Goal: Task Accomplishment & Management: Complete application form

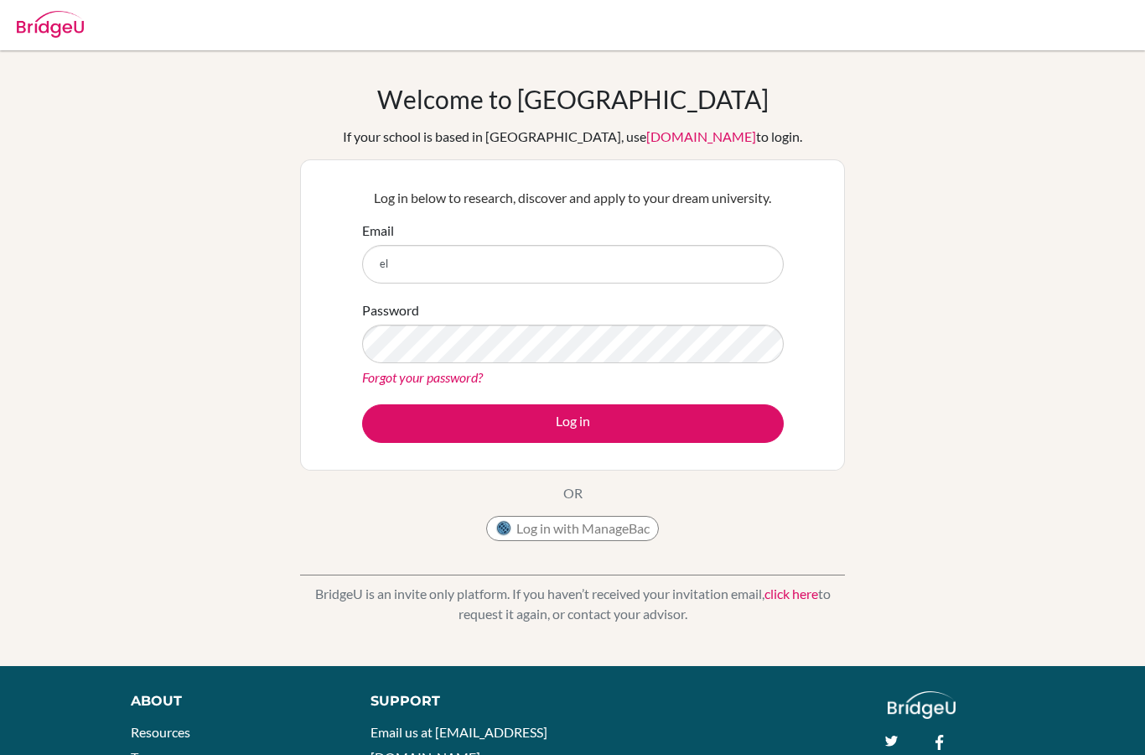
scroll to position [120, 0]
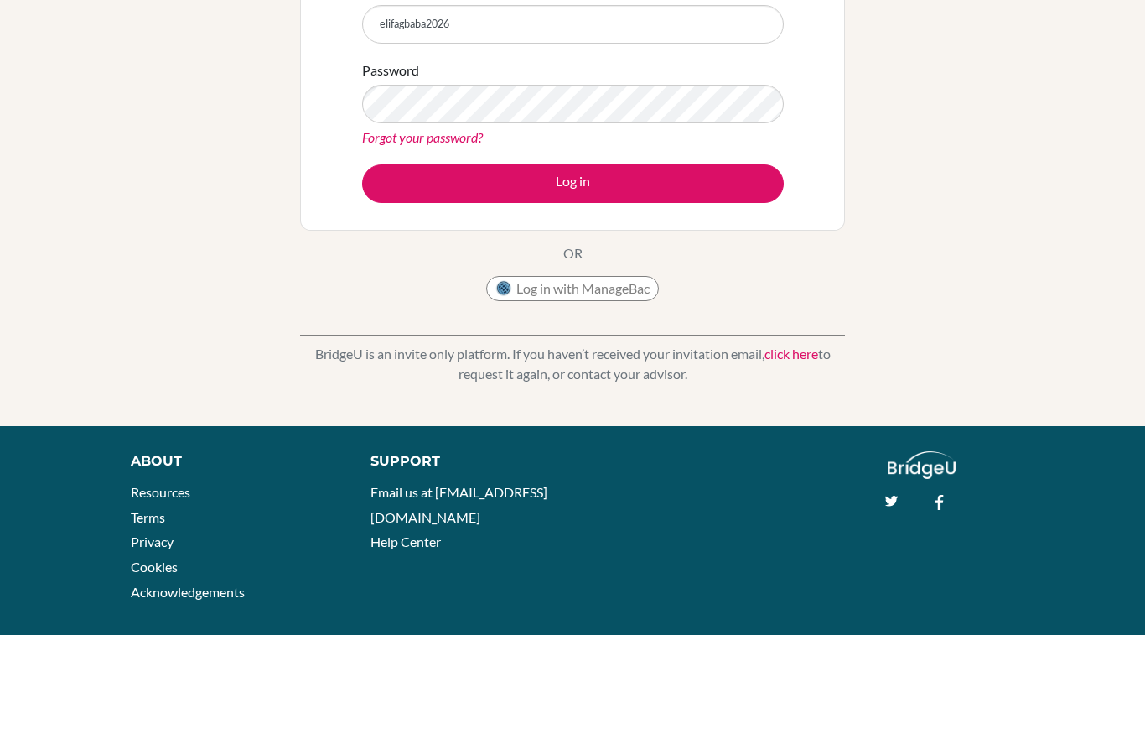
click at [1134, 32] on div "Welcome to [GEOGRAPHIC_DATA] If your school is based in [GEOGRAPHIC_DATA], use …" at bounding box center [572, 238] width 1145 height 548
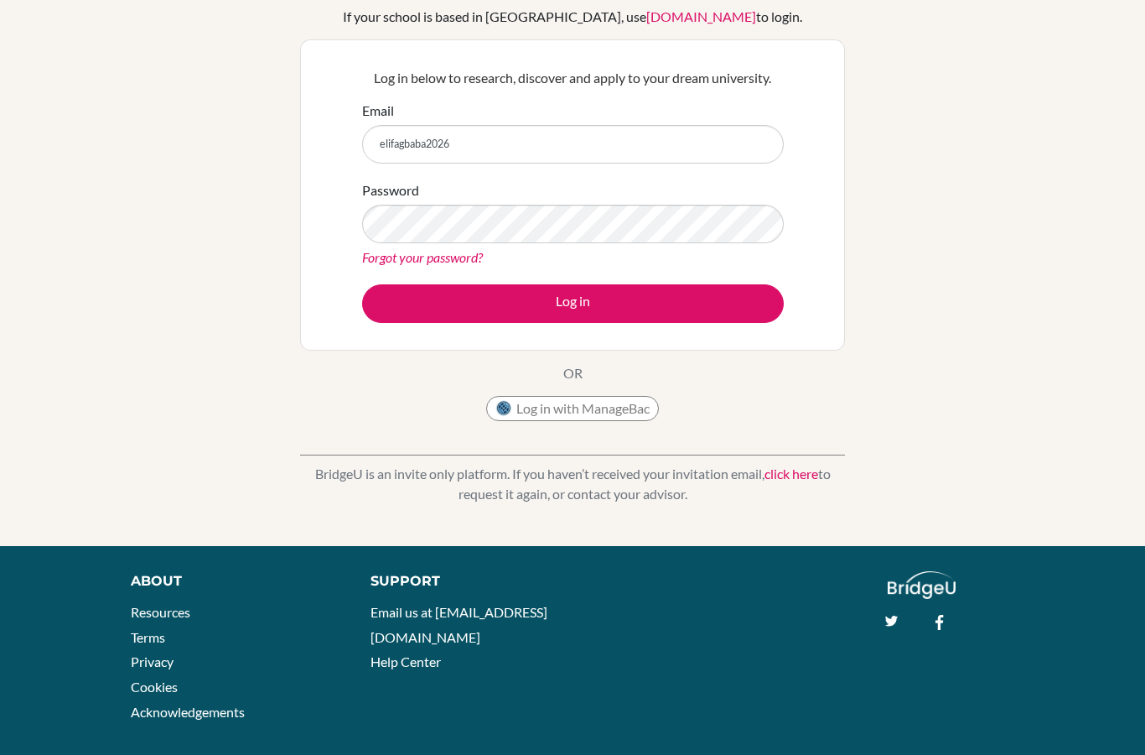
click at [874, 705] on div "About Resources Terms Privacy Cookies Acknowledgements Support Email us at [EMA…" at bounding box center [572, 652] width 1145 height 162
click at [704, 128] on input "elifagbaba2026" at bounding box center [573, 144] width 422 height 39
click at [710, 138] on input "elifagbaba2026" at bounding box center [573, 144] width 422 height 39
click at [702, 135] on input "elifagbaba2026" at bounding box center [573, 144] width 422 height 39
click at [768, 149] on input "elifagbaba2026@gmail.coö" at bounding box center [573, 144] width 422 height 39
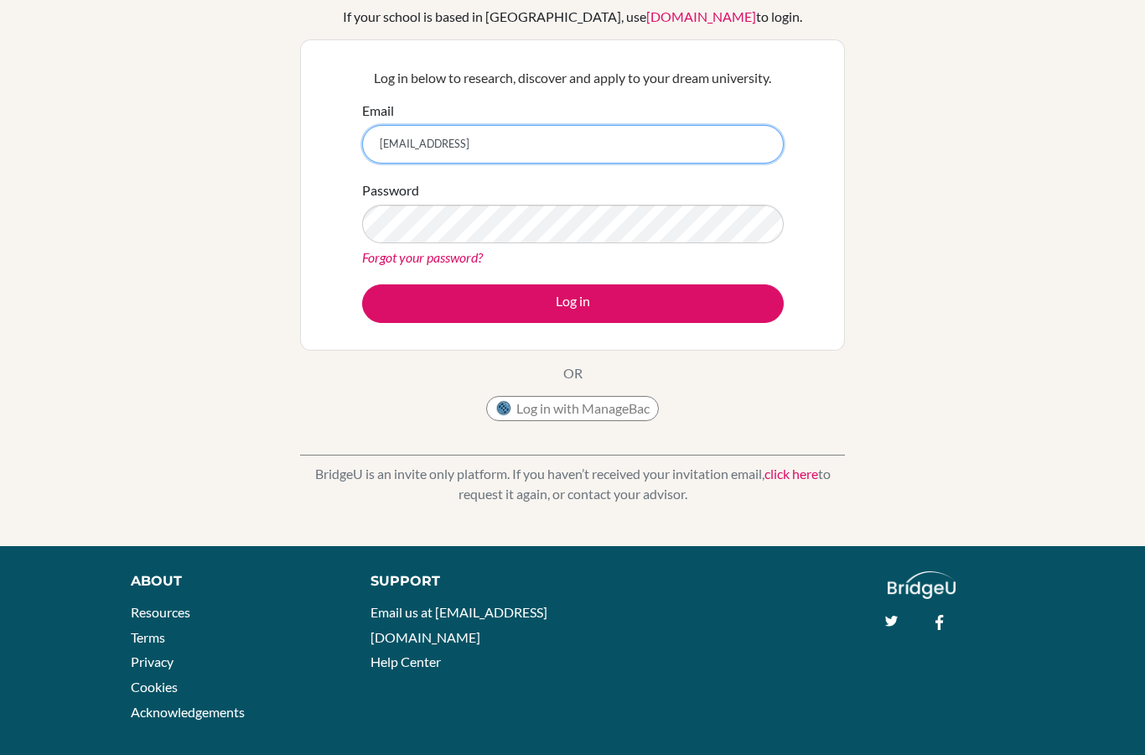
type input "[EMAIL_ADDRESS]"
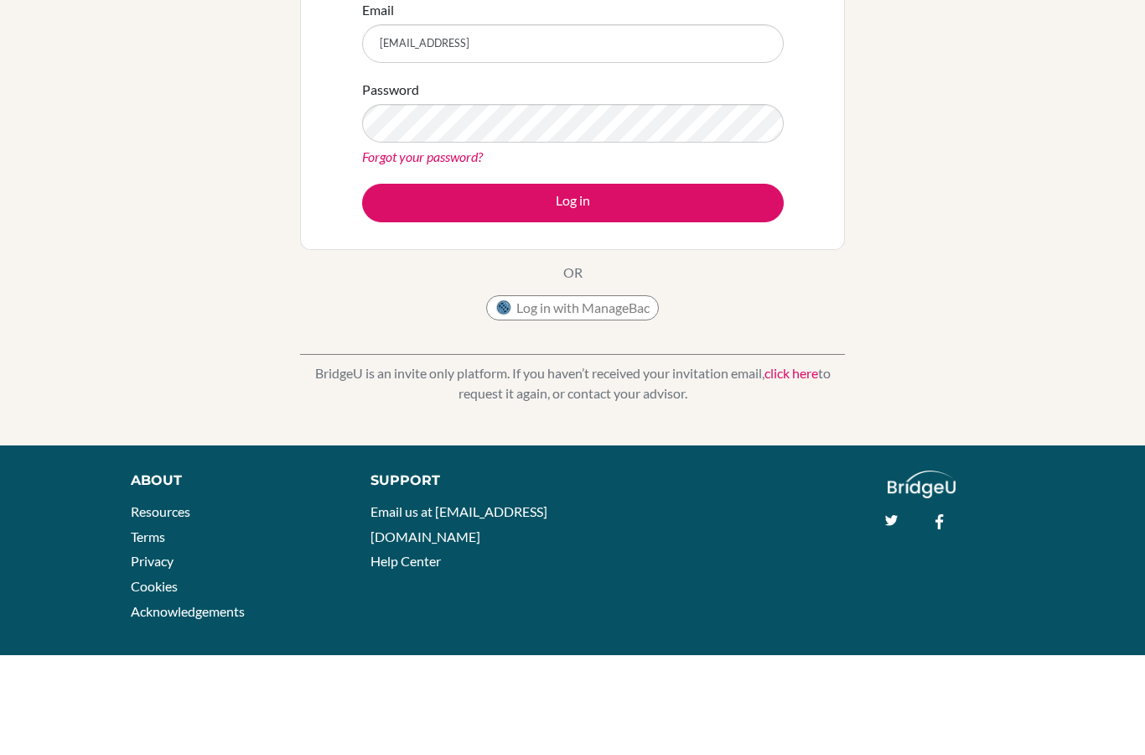
click at [635, 284] on button "Log in" at bounding box center [573, 303] width 422 height 39
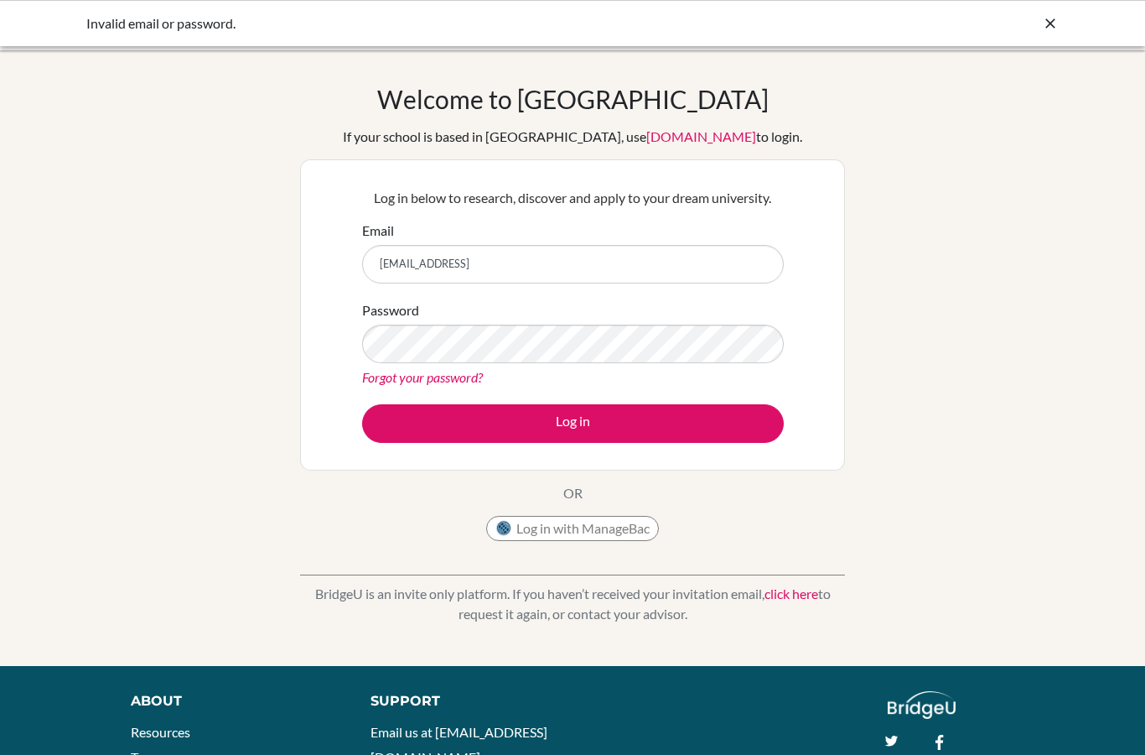
click at [1033, 27] on div "Invalid email or password." at bounding box center [572, 23] width 973 height 20
